Goal: Task Accomplishment & Management: Complete application form

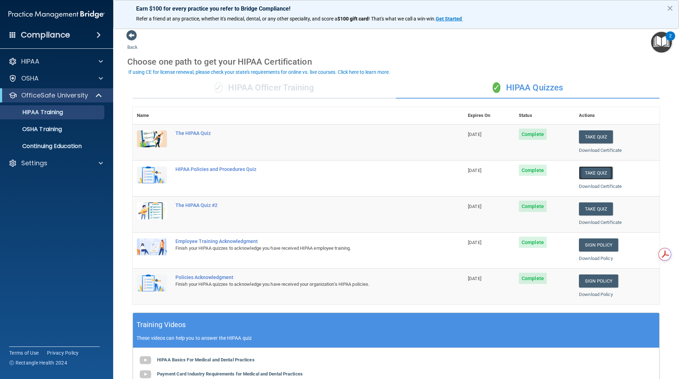
click at [593, 175] on button "Take Quiz" at bounding box center [596, 172] width 34 height 13
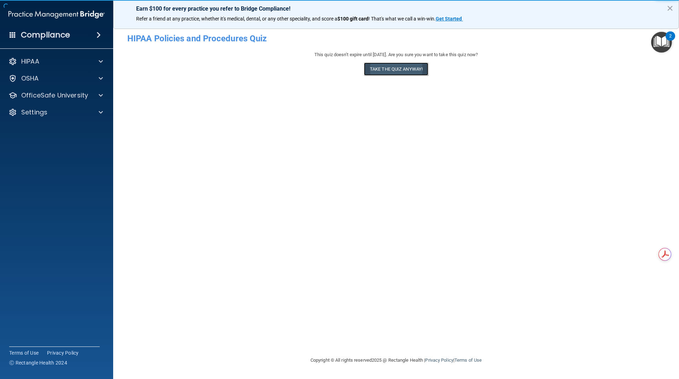
click at [404, 64] on button "Take the quiz anyway!" at bounding box center [396, 69] width 64 height 13
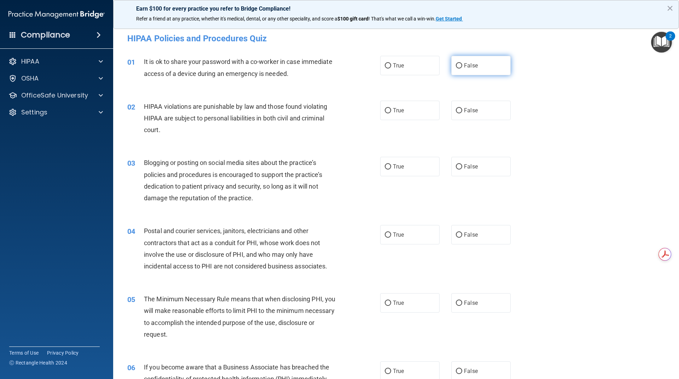
click at [460, 67] on label "False" at bounding box center [480, 65] width 59 height 19
click at [460, 67] on input "False" at bounding box center [459, 65] width 6 height 5
radio input "true"
click at [416, 106] on label "True" at bounding box center [409, 110] width 59 height 19
click at [391, 108] on input "True" at bounding box center [388, 110] width 6 height 5
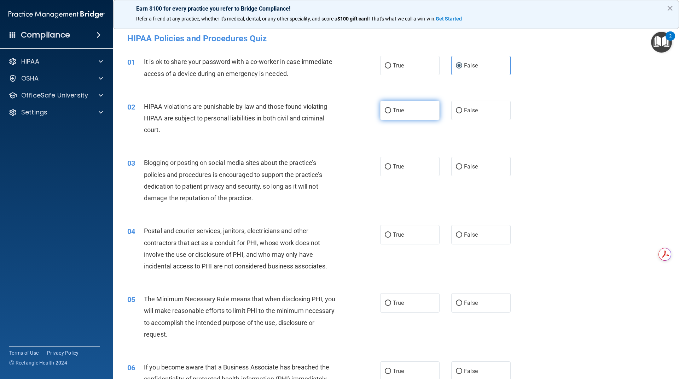
radio input "true"
click at [478, 168] on label "False" at bounding box center [480, 166] width 59 height 19
click at [462, 168] on input "False" at bounding box center [459, 166] width 6 height 5
radio input "true"
click at [382, 241] on label "True" at bounding box center [409, 234] width 59 height 19
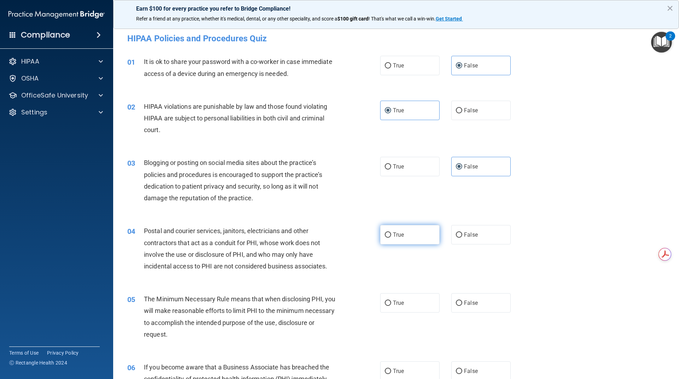
click at [385, 238] on input "True" at bounding box center [388, 235] width 6 height 5
radio input "true"
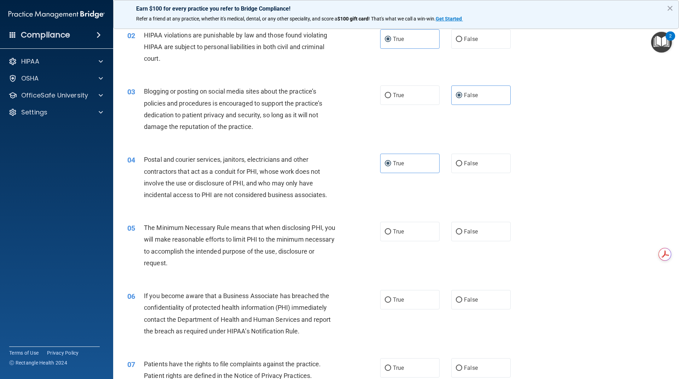
scroll to position [106, 0]
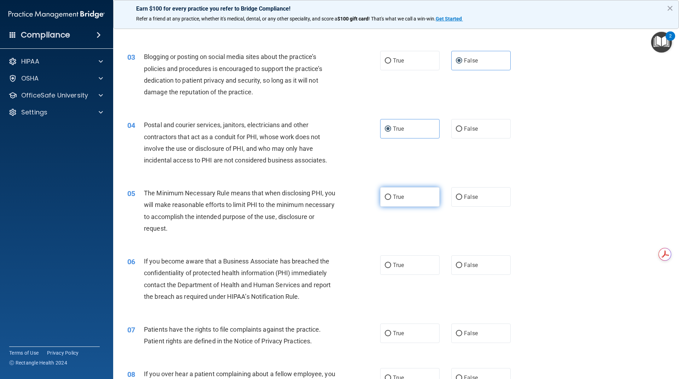
click at [403, 196] on label "True" at bounding box center [409, 196] width 59 height 19
click at [391, 196] on input "True" at bounding box center [388, 197] width 6 height 5
radio input "true"
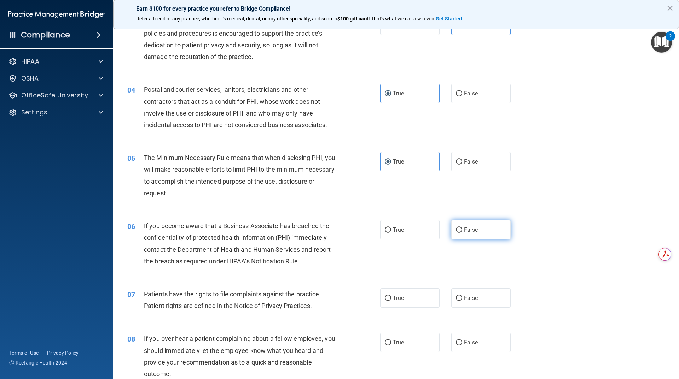
click at [467, 235] on label "False" at bounding box center [480, 229] width 59 height 19
click at [462, 233] on input "False" at bounding box center [459, 230] width 6 height 5
radio input "true"
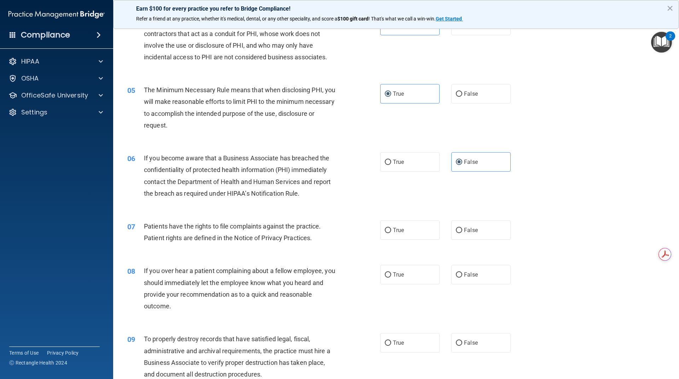
scroll to position [212, 0]
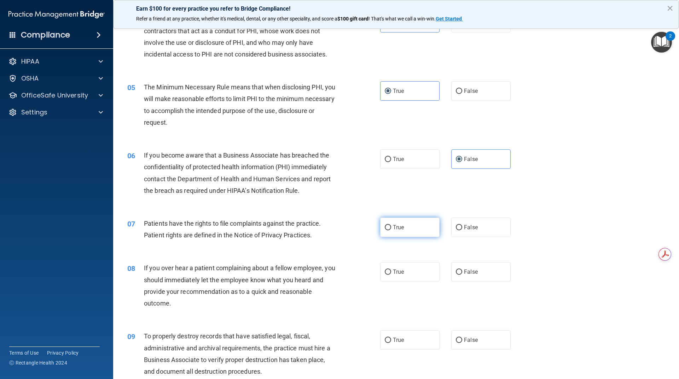
click at [422, 232] on label "True" at bounding box center [409, 227] width 59 height 19
click at [391, 230] on input "True" at bounding box center [388, 227] width 6 height 5
radio input "true"
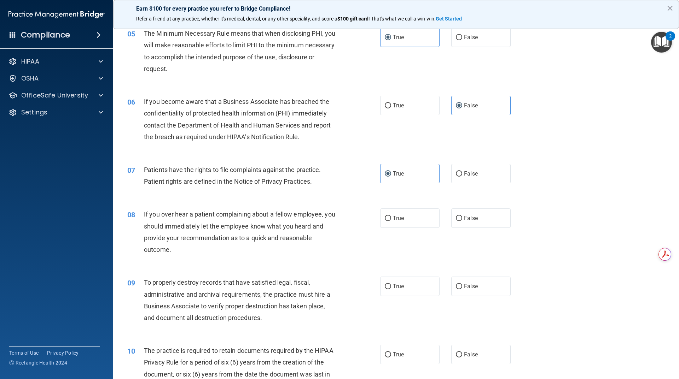
scroll to position [283, 0]
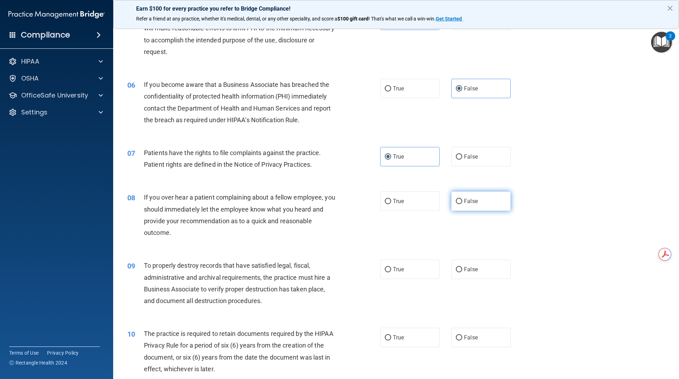
click at [470, 198] on span "False" at bounding box center [471, 201] width 14 height 7
click at [462, 199] on input "False" at bounding box center [459, 201] width 6 height 5
radio input "true"
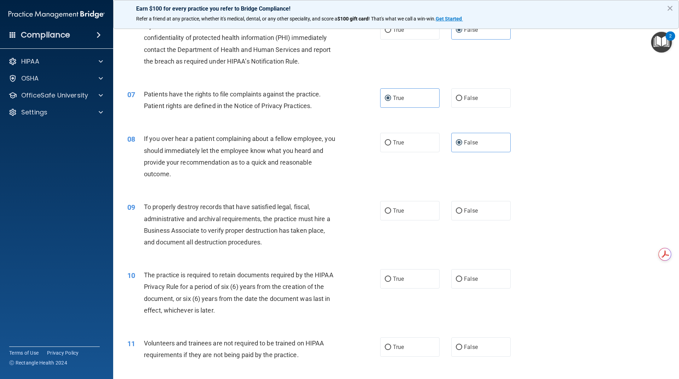
scroll to position [353, 0]
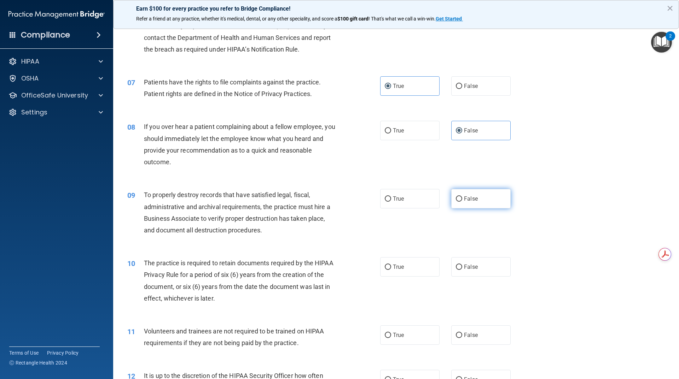
click at [476, 199] on label "False" at bounding box center [480, 198] width 59 height 19
click at [462, 199] on input "False" at bounding box center [459, 199] width 6 height 5
radio input "true"
click at [394, 269] on span "True" at bounding box center [398, 267] width 11 height 7
click at [391, 269] on input "True" at bounding box center [388, 267] width 6 height 5
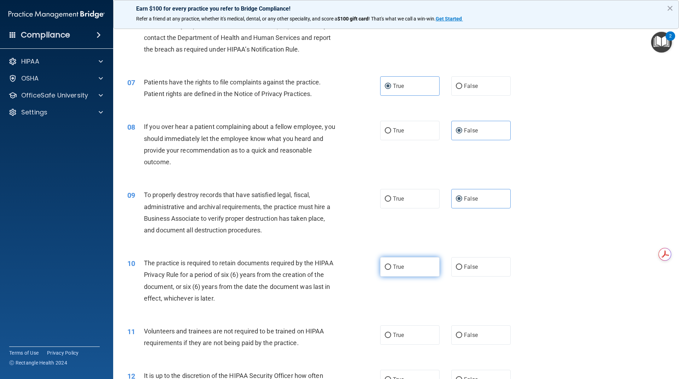
radio input "true"
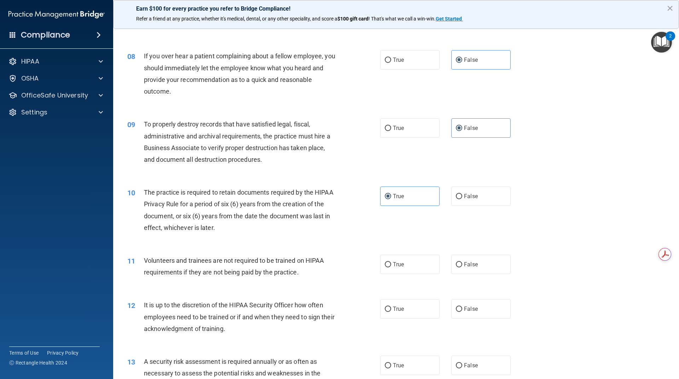
scroll to position [460, 0]
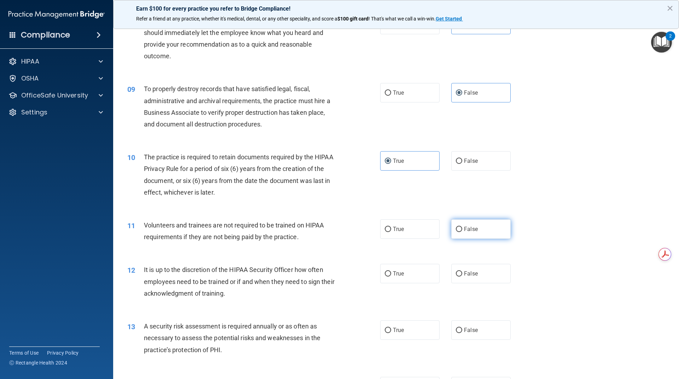
click at [479, 224] on label "False" at bounding box center [480, 229] width 59 height 19
click at [462, 227] on input "False" at bounding box center [459, 229] width 6 height 5
radio input "true"
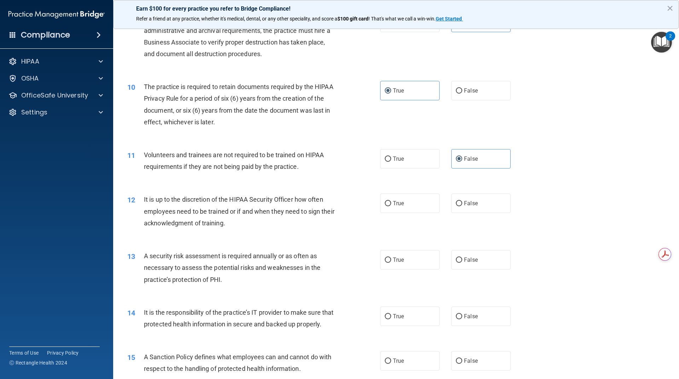
scroll to position [530, 0]
click at [486, 207] on label "False" at bounding box center [480, 202] width 59 height 19
click at [462, 206] on input "False" at bounding box center [459, 203] width 6 height 5
radio input "true"
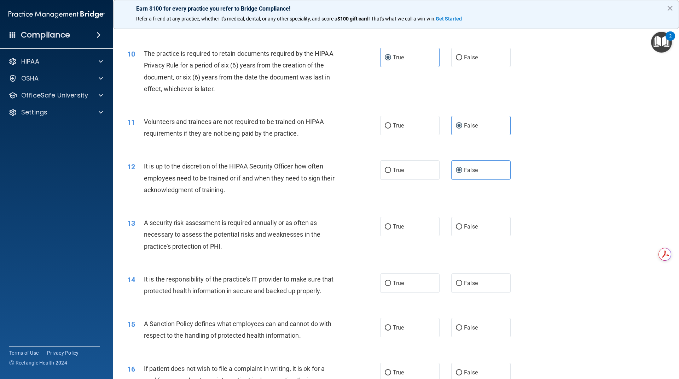
scroll to position [636, 0]
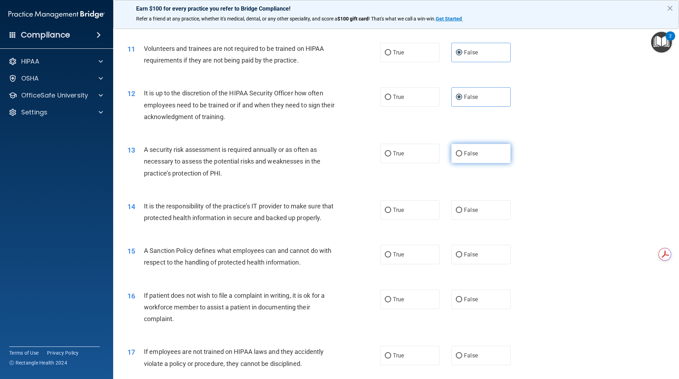
click at [481, 162] on label "False" at bounding box center [480, 153] width 59 height 19
click at [462, 157] on input "False" at bounding box center [459, 153] width 6 height 5
radio input "true"
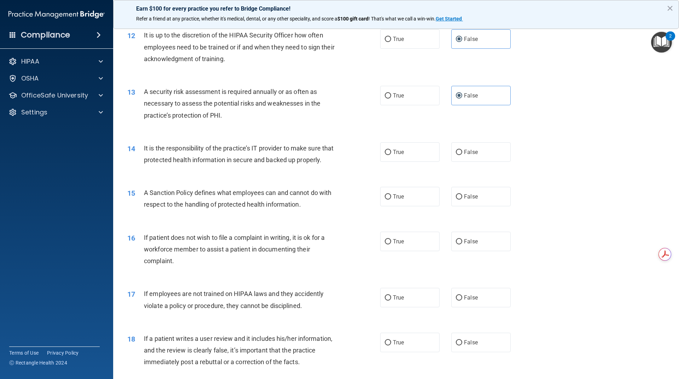
scroll to position [707, 0]
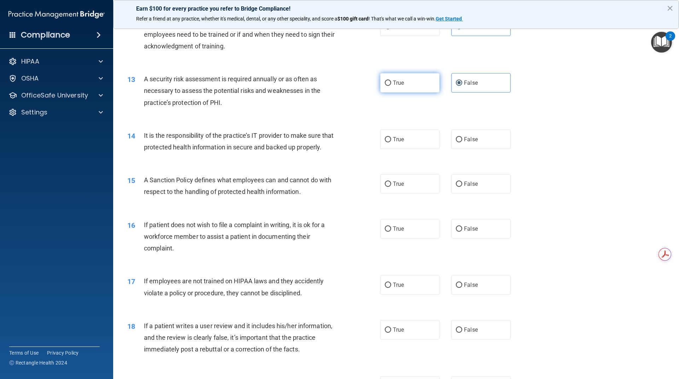
click at [396, 81] on span "True" at bounding box center [398, 83] width 11 height 7
click at [391, 81] on input "True" at bounding box center [388, 83] width 6 height 5
radio input "true"
radio input "false"
click at [489, 141] on label "False" at bounding box center [480, 139] width 59 height 19
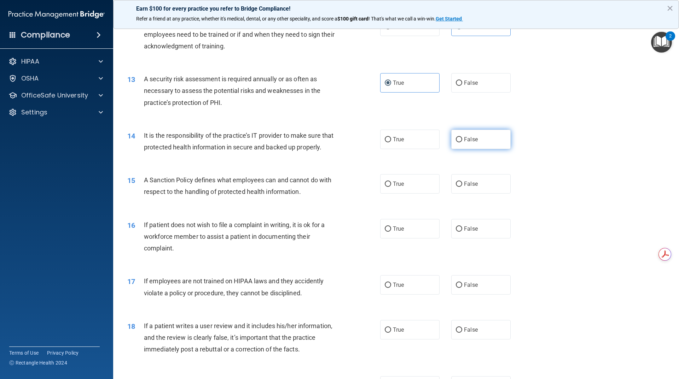
click at [462, 141] on input "False" at bounding box center [459, 139] width 6 height 5
radio input "true"
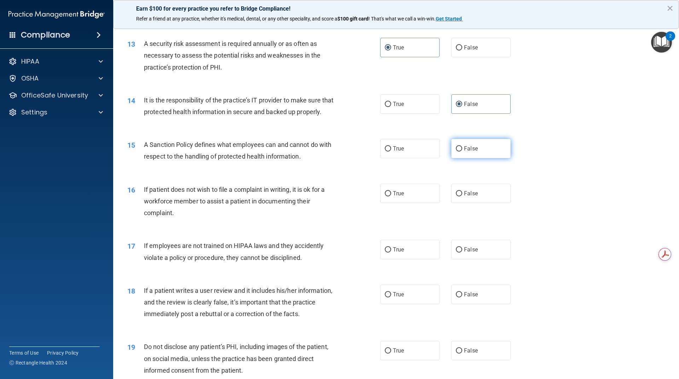
click at [466, 152] on span "False" at bounding box center [471, 148] width 14 height 7
click at [462, 152] on input "False" at bounding box center [459, 148] width 6 height 5
radio input "true"
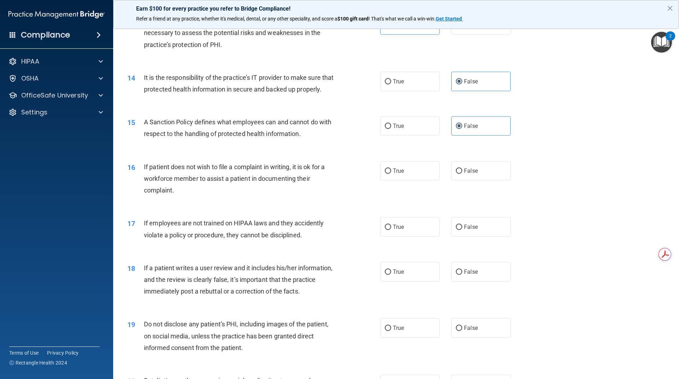
scroll to position [778, 0]
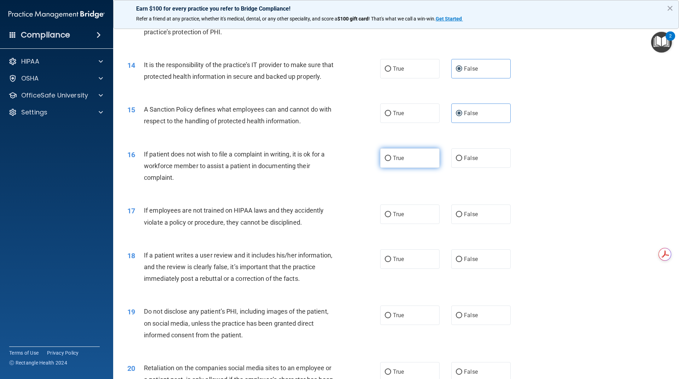
click at [406, 168] on label "True" at bounding box center [409, 157] width 59 height 19
click at [391, 161] on input "True" at bounding box center [388, 158] width 6 height 5
radio input "true"
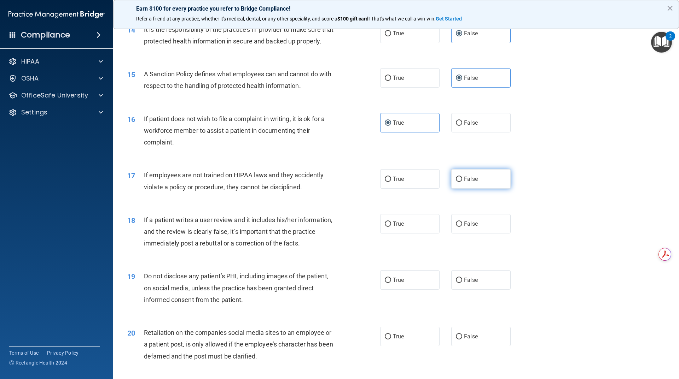
click at [462, 186] on label "False" at bounding box center [480, 178] width 59 height 19
click at [462, 182] on input "False" at bounding box center [459, 179] width 6 height 5
radio input "true"
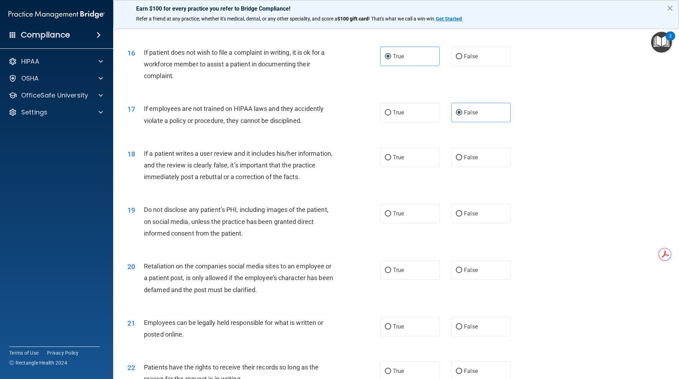
scroll to position [884, 0]
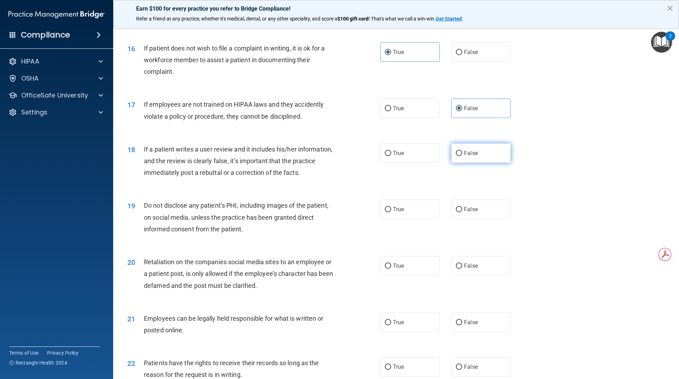
click at [491, 163] on label "False" at bounding box center [480, 153] width 59 height 19
click at [462, 156] on input "False" at bounding box center [459, 153] width 6 height 5
radio input "true"
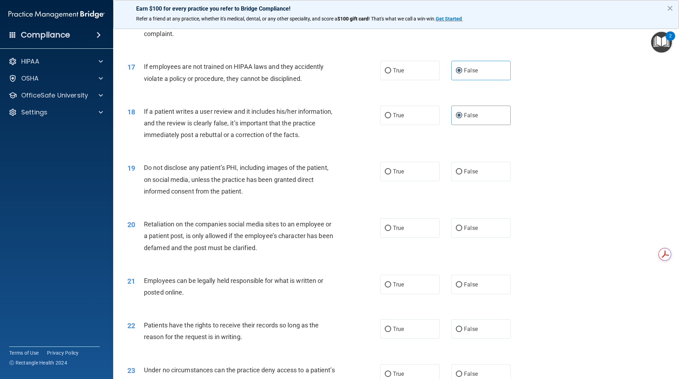
scroll to position [954, 0]
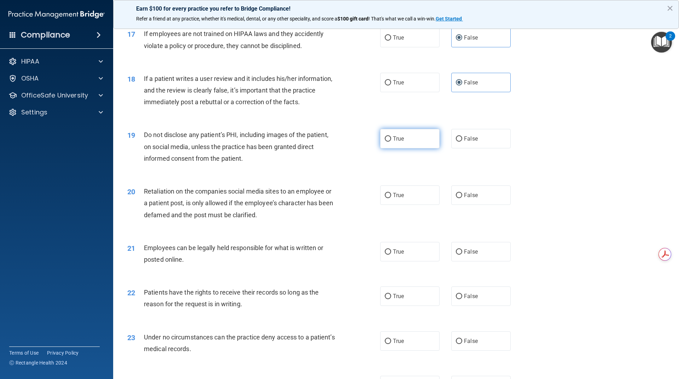
click at [403, 148] on label "True" at bounding box center [409, 138] width 59 height 19
click at [391, 142] on input "True" at bounding box center [388, 138] width 6 height 5
radio input "true"
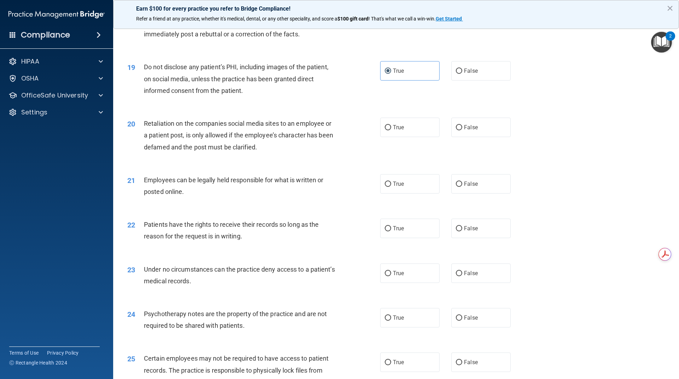
scroll to position [1025, 0]
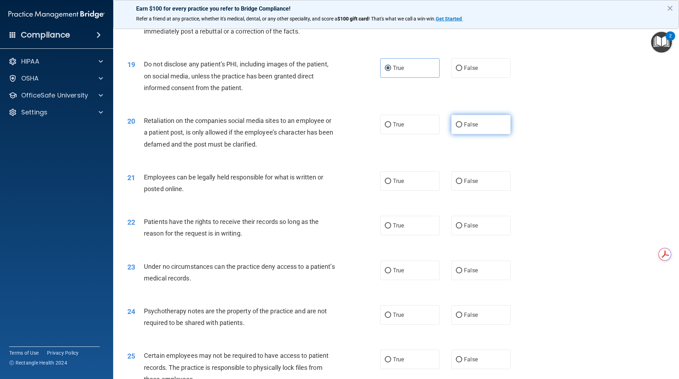
click at [464, 128] on span "False" at bounding box center [471, 124] width 14 height 7
click at [462, 128] on input "False" at bounding box center [459, 124] width 6 height 5
radio input "true"
click at [390, 191] on label "True" at bounding box center [409, 180] width 59 height 19
click at [390, 184] on input "True" at bounding box center [388, 181] width 6 height 5
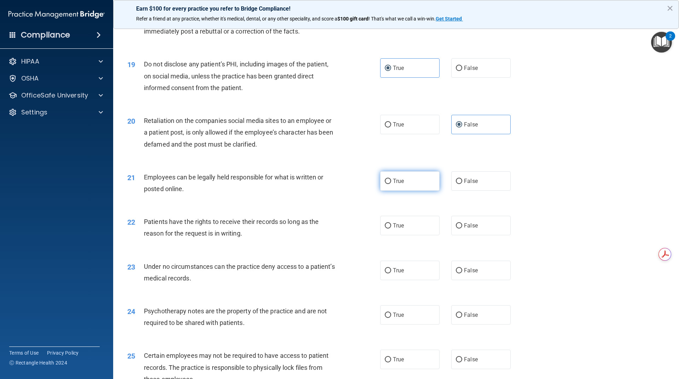
radio input "true"
click at [475, 235] on label "False" at bounding box center [480, 225] width 59 height 19
click at [462, 229] on input "False" at bounding box center [459, 225] width 6 height 5
radio input "true"
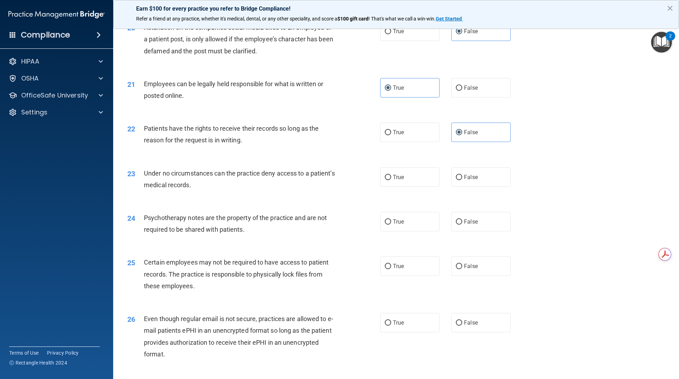
scroll to position [1131, 0]
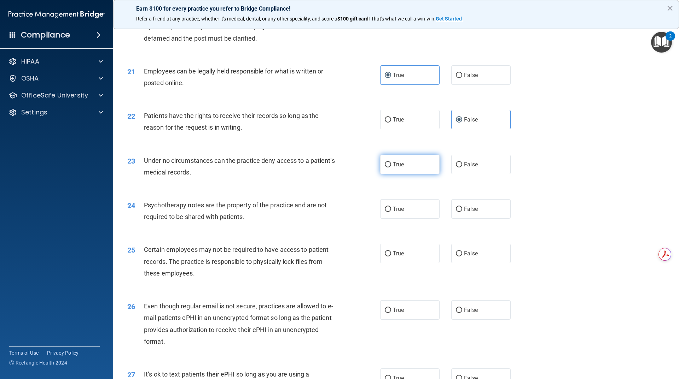
click at [407, 174] on label "True" at bounding box center [409, 164] width 59 height 19
click at [391, 168] on input "True" at bounding box center [388, 164] width 6 height 5
radio input "true"
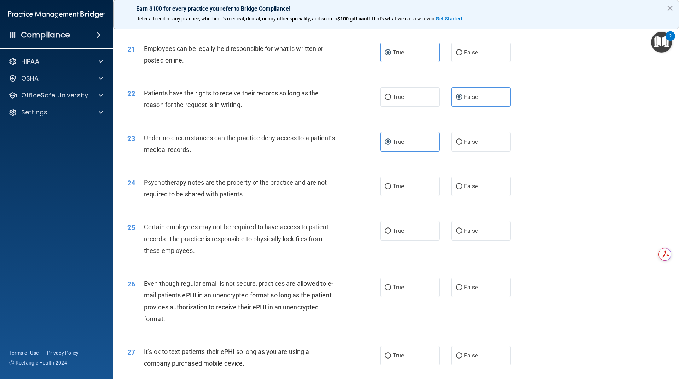
scroll to position [1202, 0]
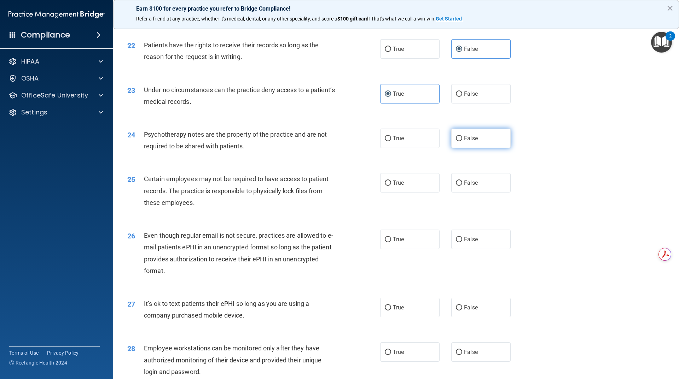
click at [480, 148] on label "False" at bounding box center [480, 138] width 59 height 19
click at [462, 141] on input "False" at bounding box center [459, 138] width 6 height 5
radio input "true"
click at [462, 104] on label "False" at bounding box center [480, 93] width 59 height 19
click at [462, 97] on input "False" at bounding box center [459, 94] width 6 height 5
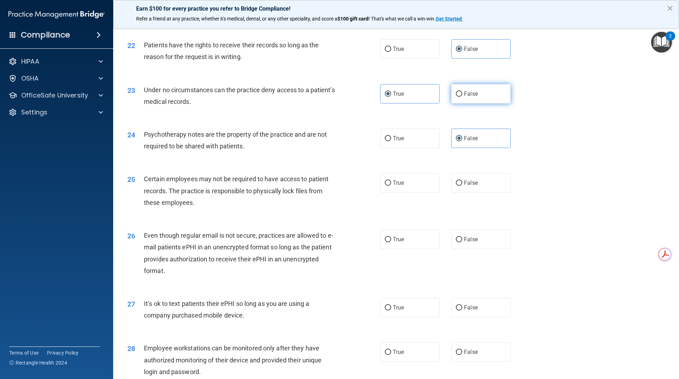
radio input "true"
radio input "false"
click at [393, 148] on label "True" at bounding box center [409, 138] width 59 height 19
click at [391, 141] on input "True" at bounding box center [388, 138] width 6 height 5
radio input "true"
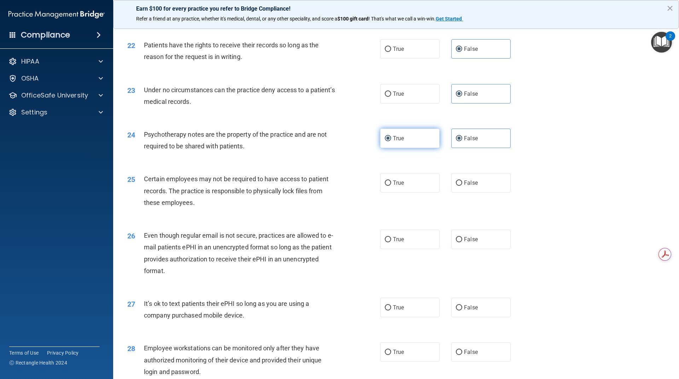
radio input "false"
click at [402, 193] on label "True" at bounding box center [409, 182] width 59 height 19
click at [391, 186] on input "True" at bounding box center [388, 183] width 6 height 5
radio input "true"
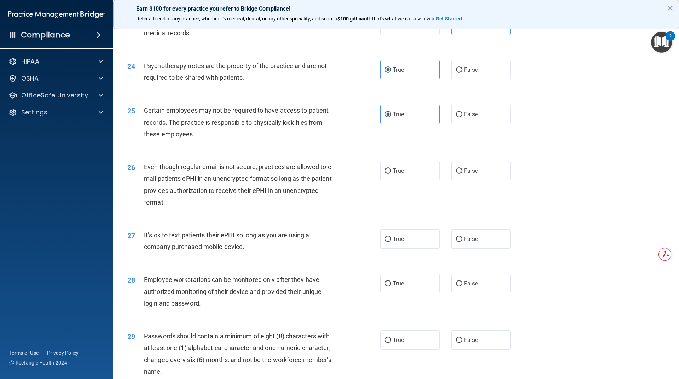
scroll to position [1273, 0]
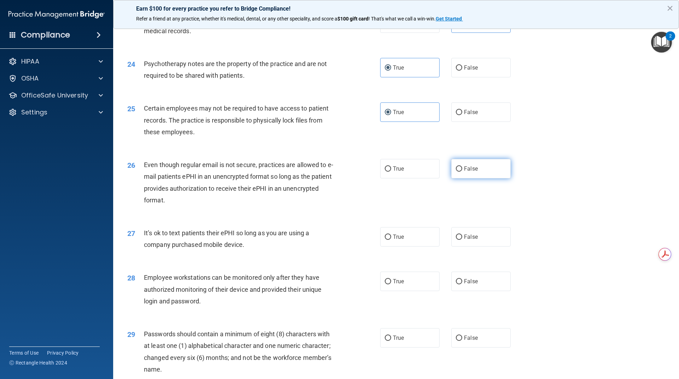
click at [490, 179] on label "False" at bounding box center [480, 168] width 59 height 19
click at [462, 172] on input "False" at bounding box center [459, 168] width 6 height 5
radio input "true"
click at [456, 240] on input "False" at bounding box center [459, 237] width 6 height 5
radio input "true"
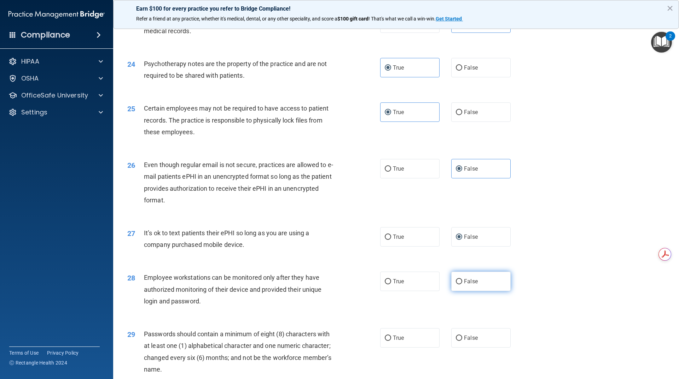
click at [463, 289] on label "False" at bounding box center [480, 281] width 59 height 19
click at [462, 285] on input "False" at bounding box center [459, 281] width 6 height 5
radio input "true"
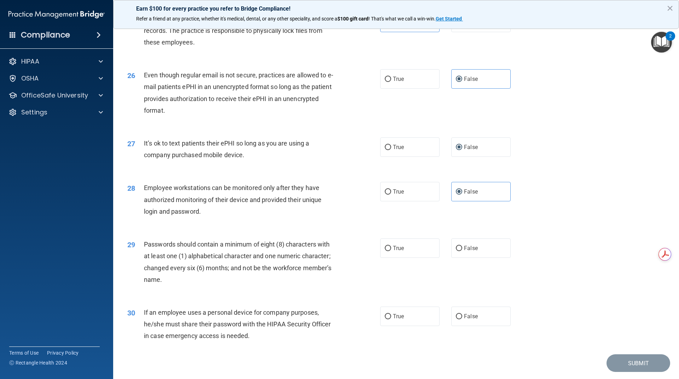
scroll to position [1395, 0]
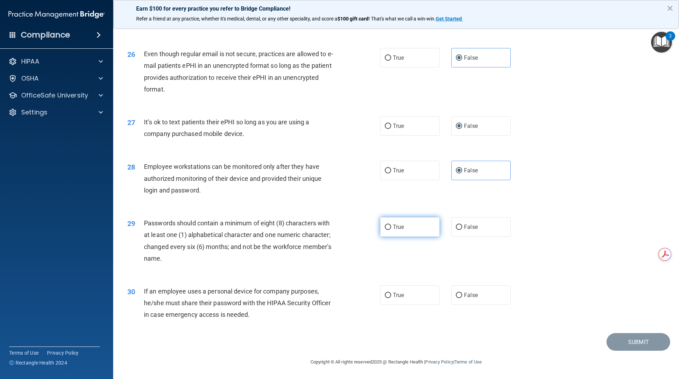
click at [411, 224] on label "True" at bounding box center [409, 226] width 59 height 19
click at [391, 225] on input "True" at bounding box center [388, 227] width 6 height 5
radio input "true"
drag, startPoint x: 482, startPoint y: 299, endPoint x: 486, endPoint y: 298, distance: 4.1
click at [482, 299] on label "False" at bounding box center [480, 295] width 59 height 19
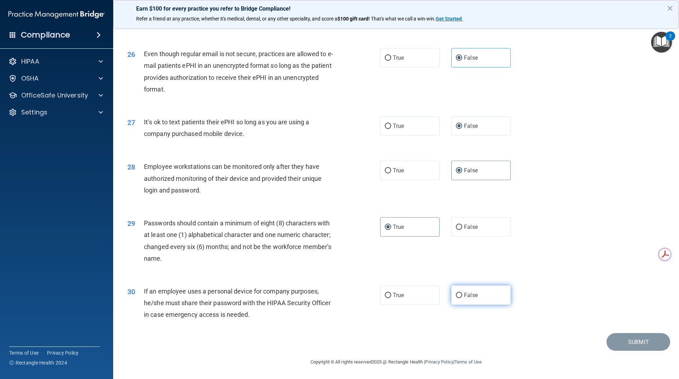
click at [462, 298] on input "False" at bounding box center [459, 295] width 6 height 5
radio input "true"
click at [623, 344] on button "Submit" at bounding box center [638, 342] width 64 height 18
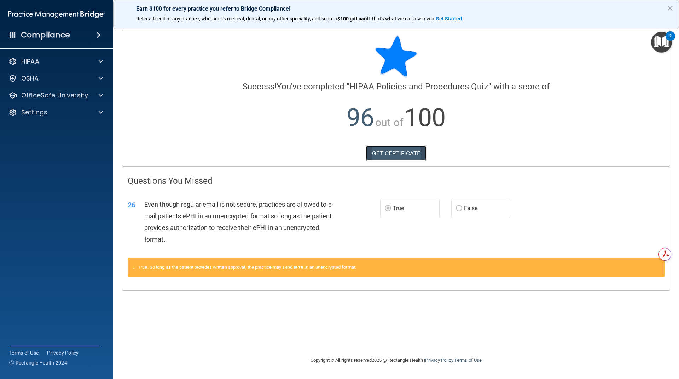
click at [390, 156] on link "GET CERTIFICATE" at bounding box center [396, 154] width 60 height 16
click at [38, 65] on p "HIPAA" at bounding box center [30, 61] width 18 height 8
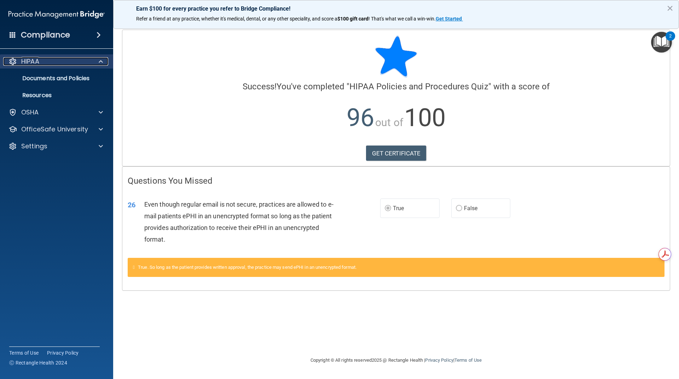
click at [41, 64] on div "HIPAA" at bounding box center [47, 61] width 88 height 8
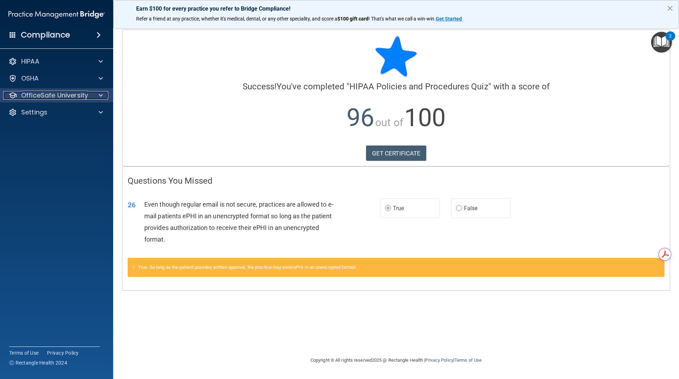
click at [49, 96] on p "OfficeSafe University" at bounding box center [54, 95] width 67 height 8
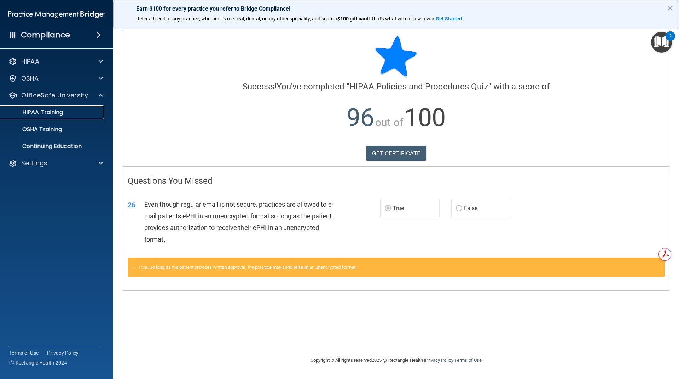
click at [45, 111] on p "HIPAA Training" at bounding box center [34, 112] width 58 height 7
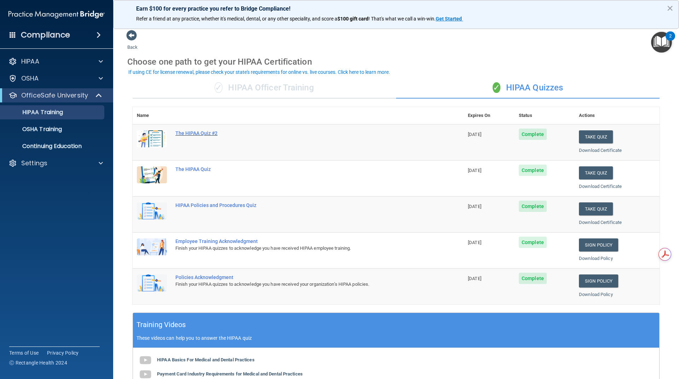
click at [198, 133] on div "The HIPAA Quiz #2" at bounding box center [301, 133] width 253 height 6
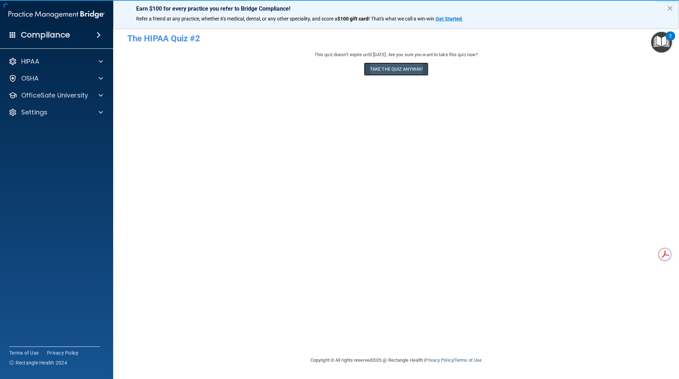
click at [391, 75] on button "Take the quiz anyway!" at bounding box center [396, 69] width 64 height 13
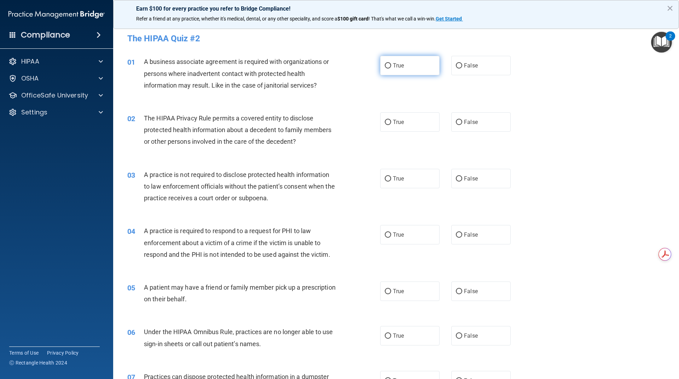
click at [394, 65] on span "True" at bounding box center [398, 65] width 11 height 7
click at [391, 65] on input "True" at bounding box center [388, 65] width 6 height 5
radio input "true"
click at [481, 64] on label "False" at bounding box center [480, 65] width 59 height 19
click at [462, 64] on input "False" at bounding box center [459, 65] width 6 height 5
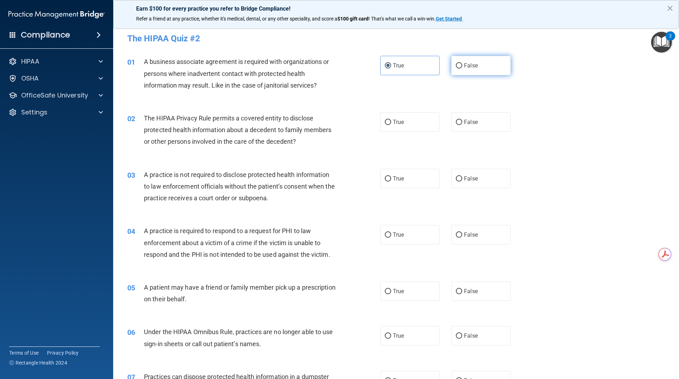
radio input "true"
radio input "false"
click at [475, 125] on label "False" at bounding box center [480, 121] width 59 height 19
click at [462, 125] on input "False" at bounding box center [459, 122] width 6 height 5
radio input "true"
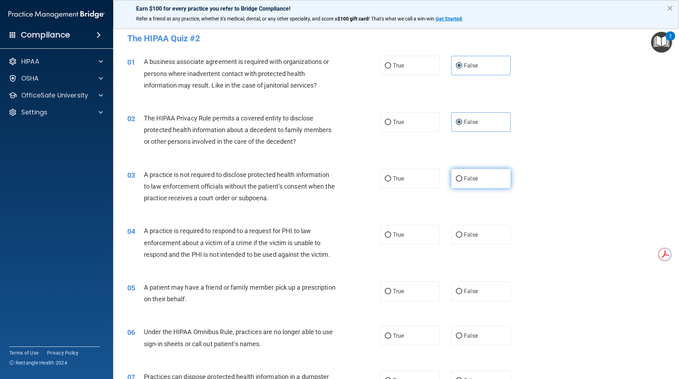
click at [489, 178] on label "False" at bounding box center [480, 178] width 59 height 19
click at [462, 178] on input "False" at bounding box center [459, 178] width 6 height 5
radio input "true"
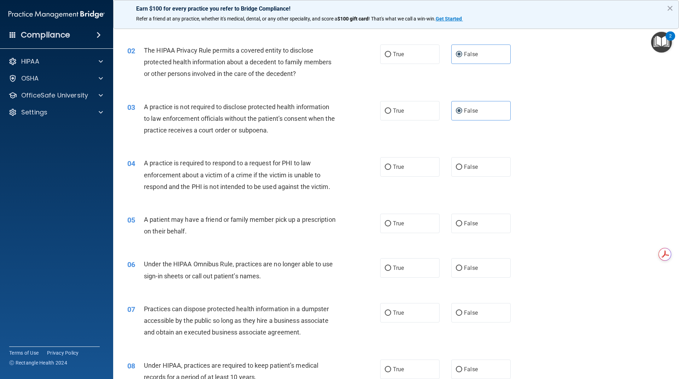
scroll to position [71, 0]
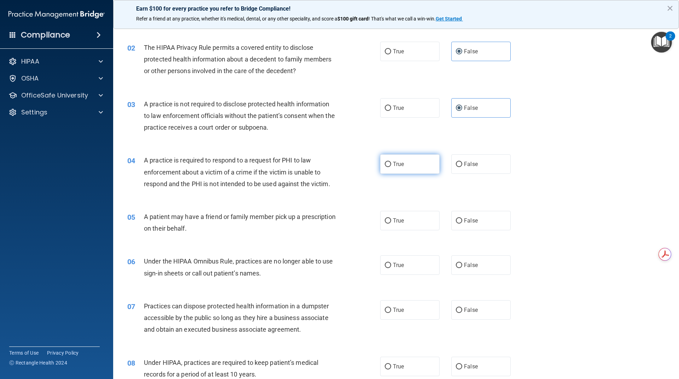
click at [416, 165] on label "True" at bounding box center [409, 163] width 59 height 19
click at [391, 165] on input "True" at bounding box center [388, 164] width 6 height 5
radio input "true"
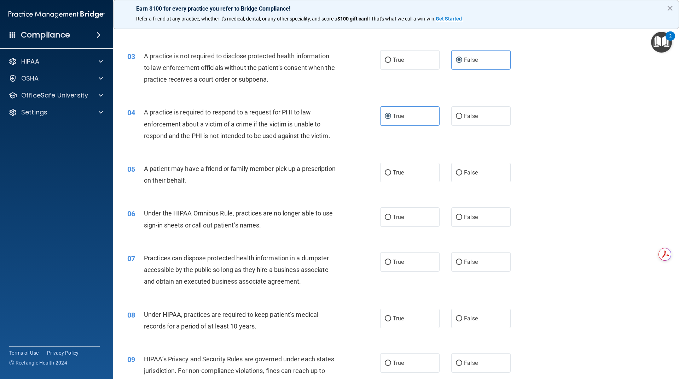
scroll to position [106, 0]
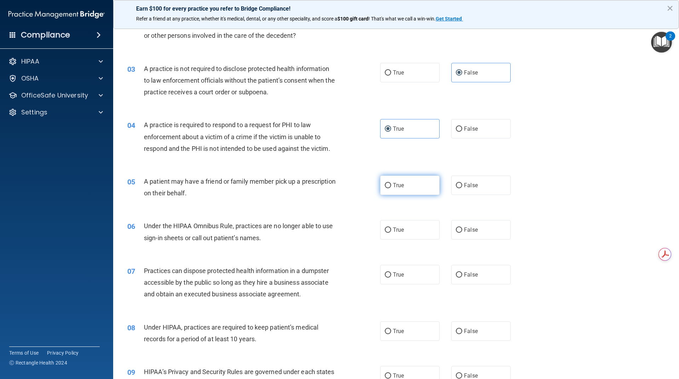
click at [413, 187] on label "True" at bounding box center [409, 185] width 59 height 19
click at [391, 187] on input "True" at bounding box center [388, 185] width 6 height 5
radio input "true"
click at [489, 227] on label "False" at bounding box center [480, 229] width 59 height 19
click at [462, 228] on input "False" at bounding box center [459, 230] width 6 height 5
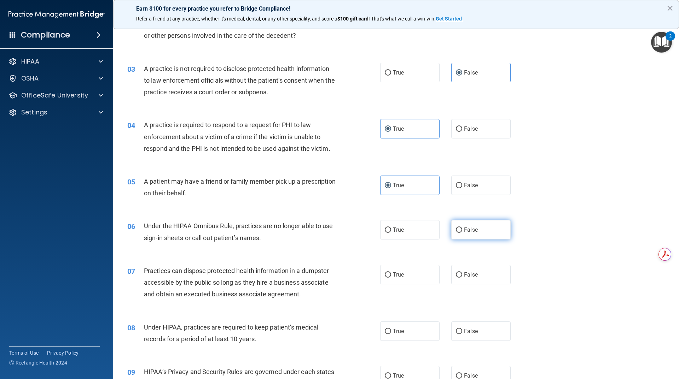
radio input "true"
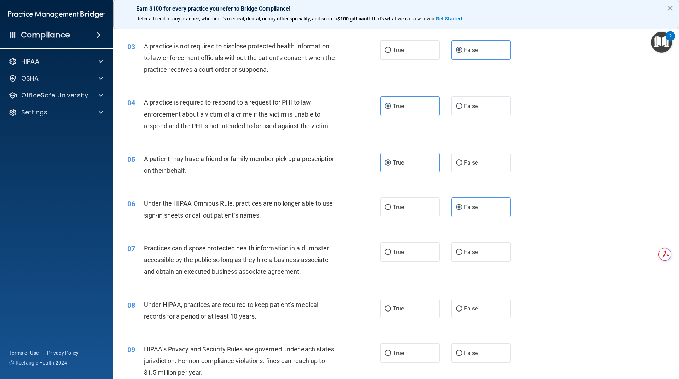
scroll to position [141, 0]
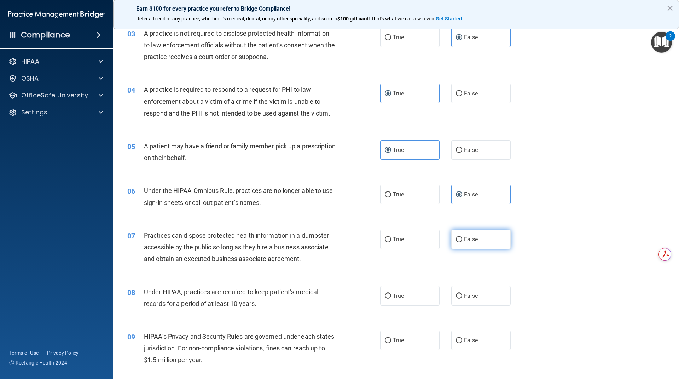
click at [471, 244] on label "False" at bounding box center [480, 239] width 59 height 19
click at [462, 242] on input "False" at bounding box center [459, 239] width 6 height 5
radio input "true"
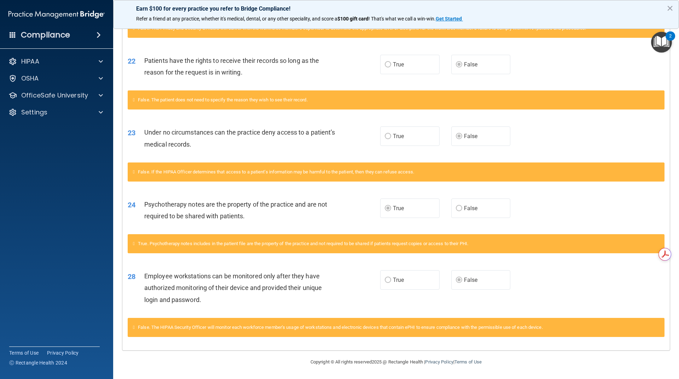
scroll to position [729, 0]
